Goal: Book appointment/travel/reservation

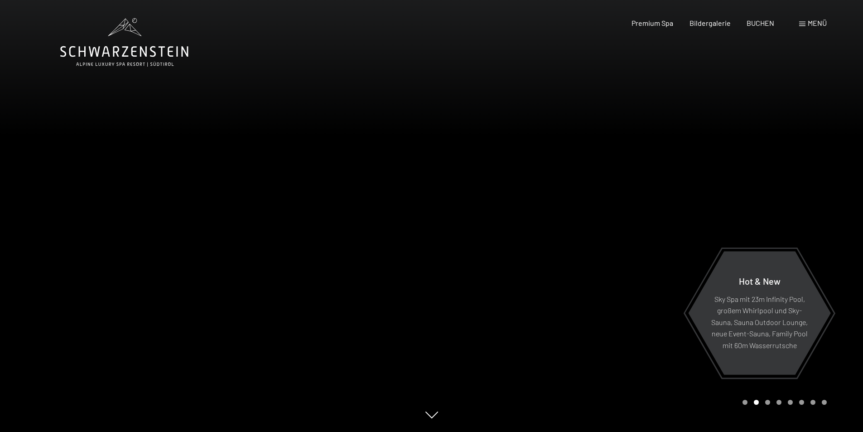
click at [805, 23] on span at bounding box center [803, 24] width 6 height 5
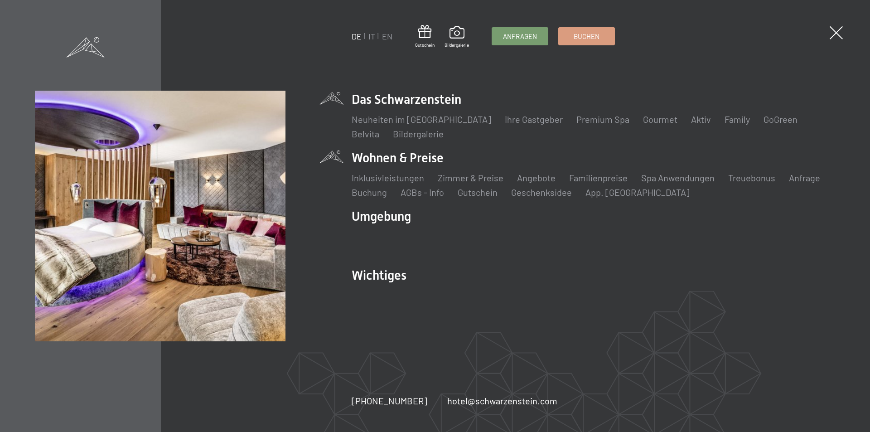
click at [367, 160] on li "Wohnen & Preise Inklusivleistungen Zimmer & Preise Liste Angebote Liste Familie…" at bounding box center [594, 173] width 484 height 49
click at [391, 160] on li "Wohnen & Preise Inklusivleistungen Zimmer & Preise Liste Angebote Liste Familie…" at bounding box center [594, 173] width 484 height 49
click at [455, 180] on link "Zimmer & Preise" at bounding box center [471, 177] width 66 height 11
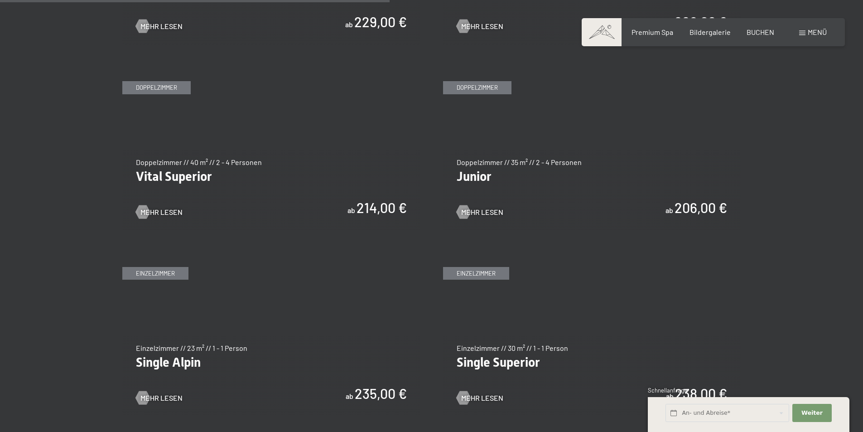
scroll to position [1243, 0]
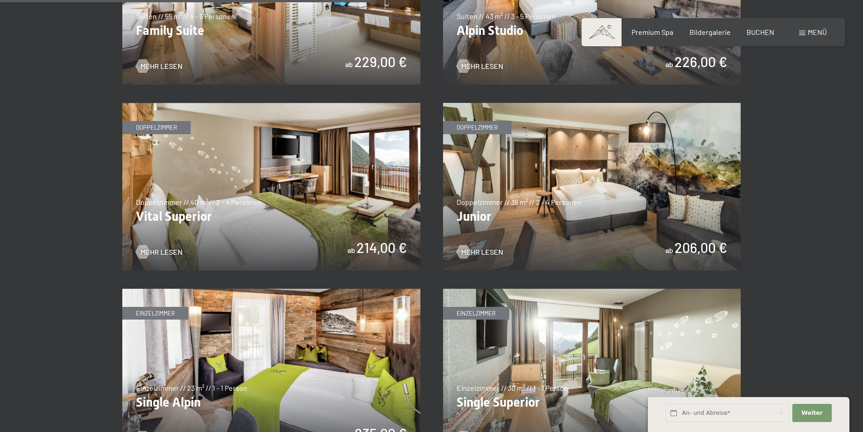
click at [372, 248] on img at bounding box center [271, 187] width 298 height 168
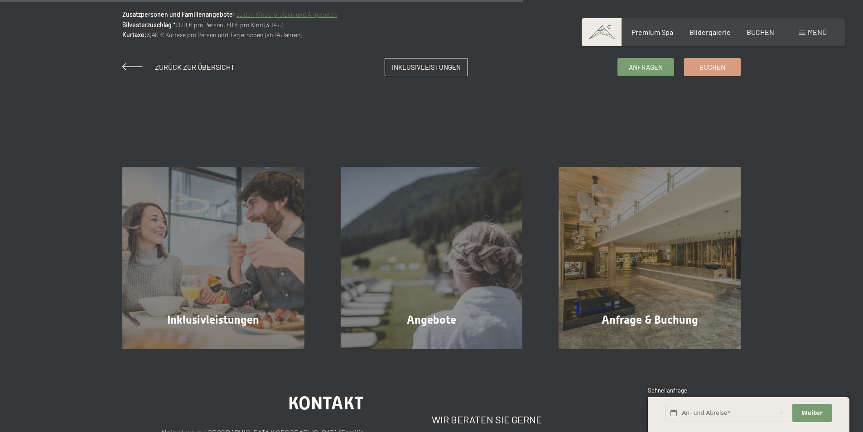
scroll to position [637, 0]
